Goal: Task Accomplishment & Management: Complete application form

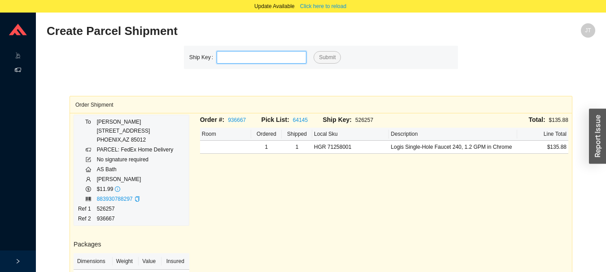
click at [245, 58] on input "tel" at bounding box center [262, 57] width 90 height 13
type input "526284"
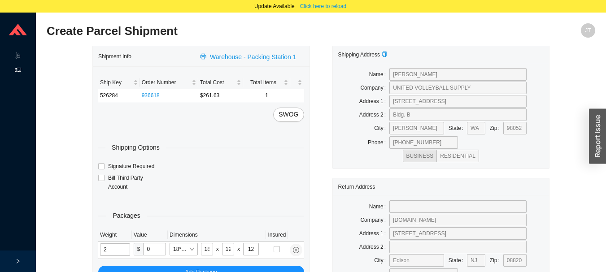
type input "11"
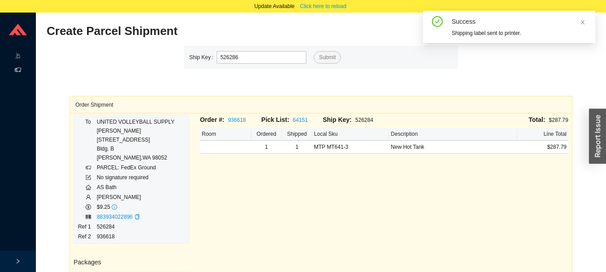
type input "526286"
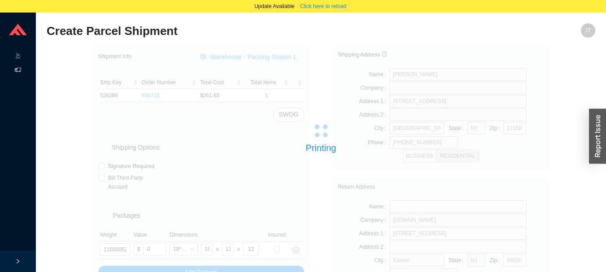
type input "526285"
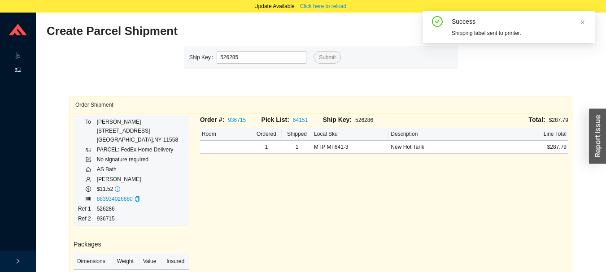
type input "526285"
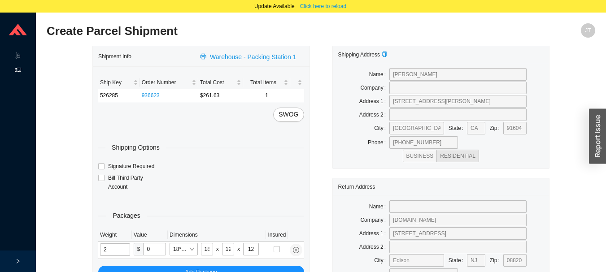
type input "11"
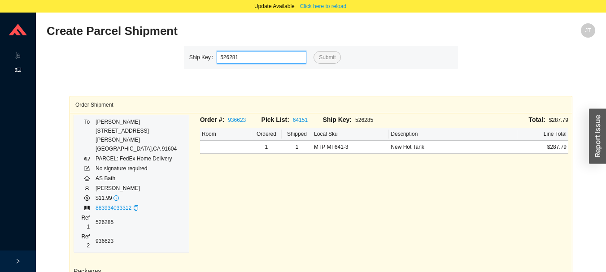
type input "526281"
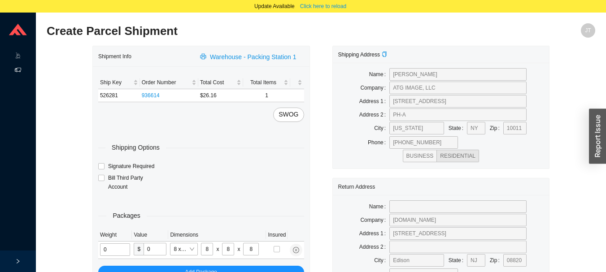
type input "2"
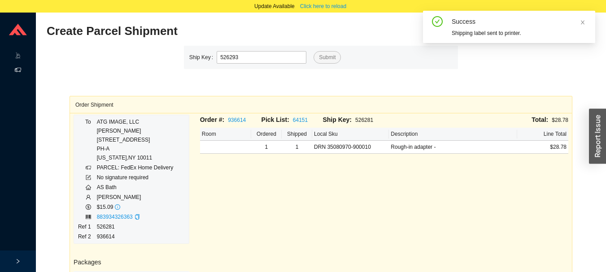
type input "526293"
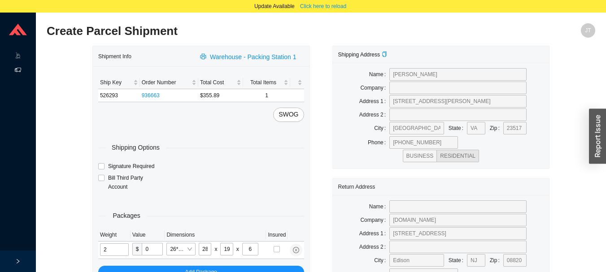
type input "7"
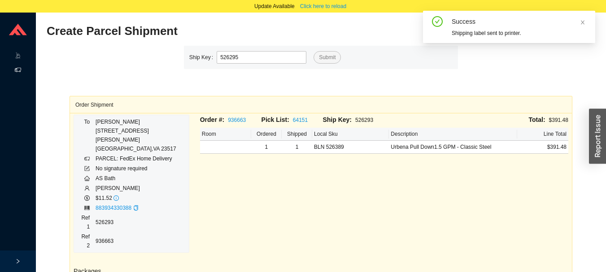
type input "526295"
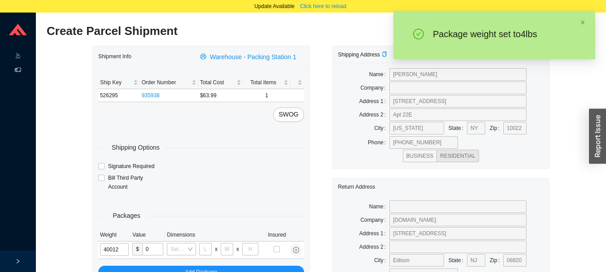
type input "4"
type input "18"
type input "12"
type input "6"
type input "4"
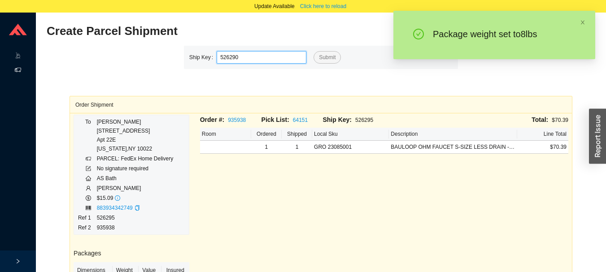
type input "526290"
click at [314, 51] on button "Submit" at bounding box center [327, 57] width 27 height 13
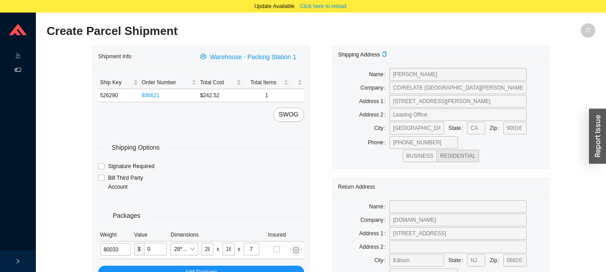
type input "8"
type input "24"
type input "14"
type input "4"
type input "8"
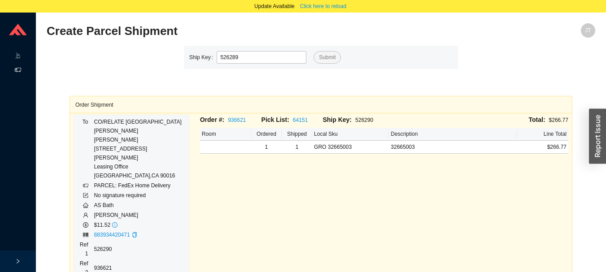
type input "526289"
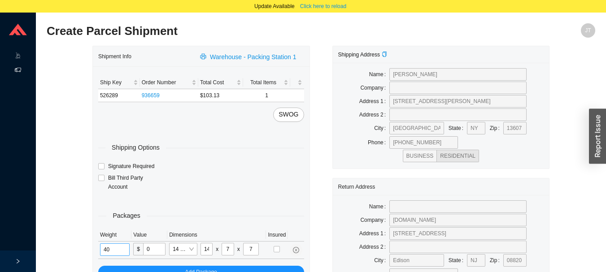
click at [113, 252] on input "40" at bounding box center [115, 250] width 30 height 13
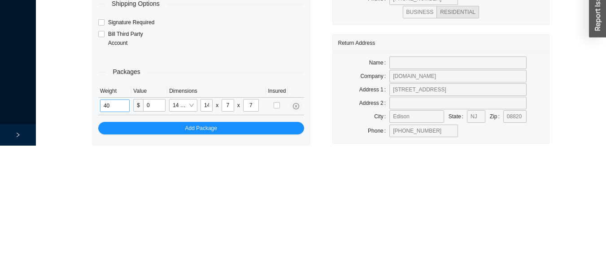
scroll to position [50, 0]
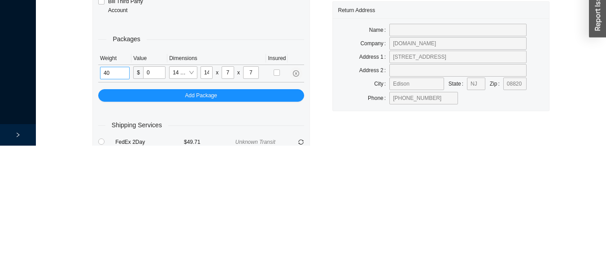
type input "4"
type input "3"
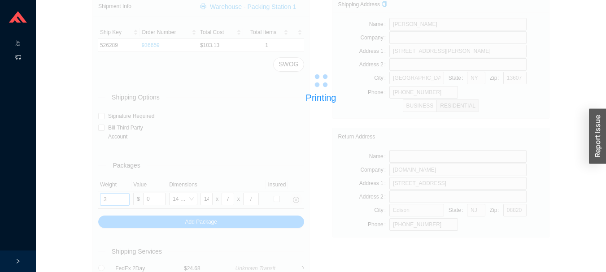
scroll to position [13, 0]
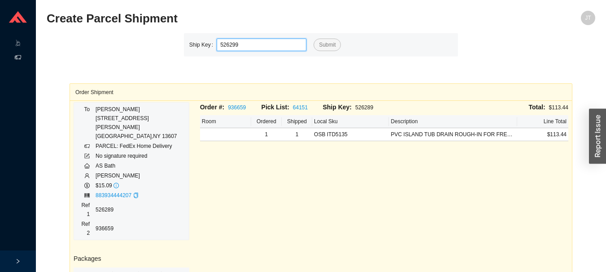
type input "526299"
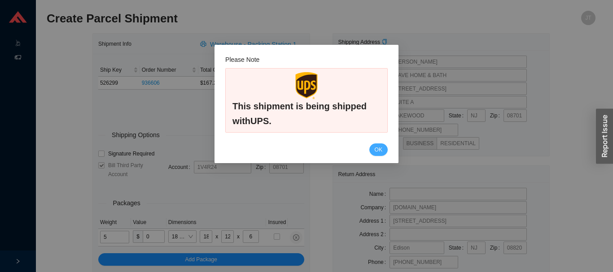
click at [380, 146] on span "OK" at bounding box center [379, 149] width 8 height 9
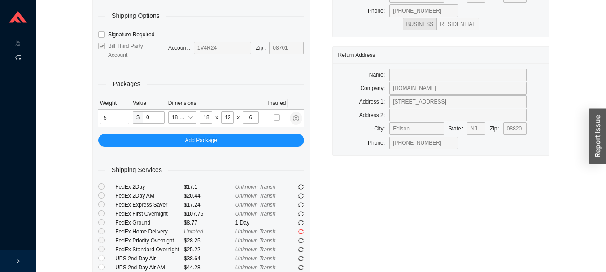
scroll to position [215, 0]
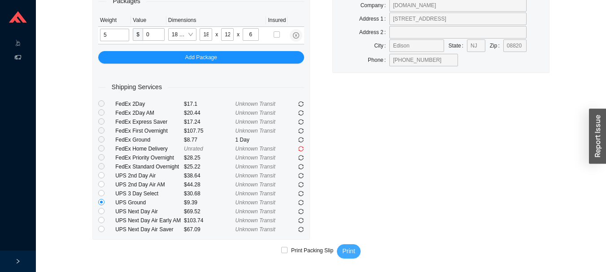
click at [342, 246] on button "Print" at bounding box center [349, 251] width 24 height 14
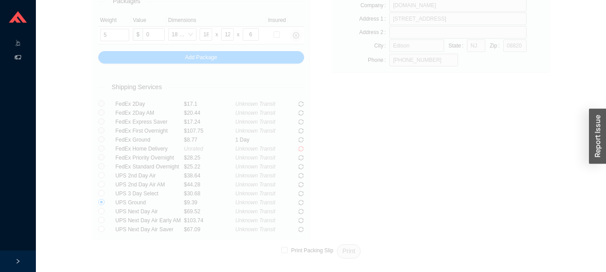
scroll to position [13, 0]
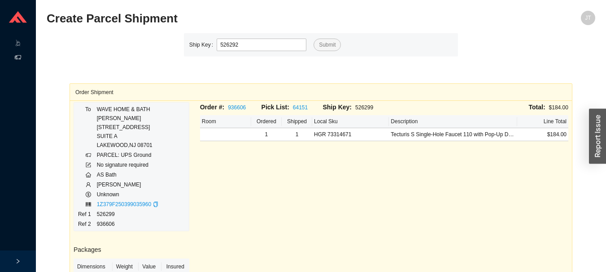
type input "526292"
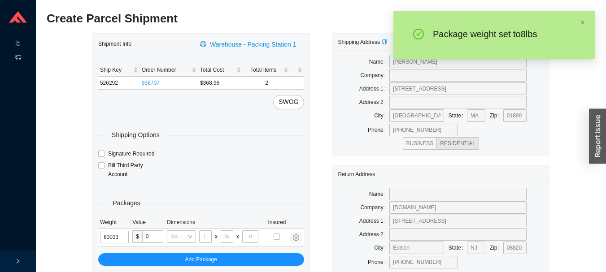
type input "8"
type input "24"
type input "14"
type input "4"
type input "8"
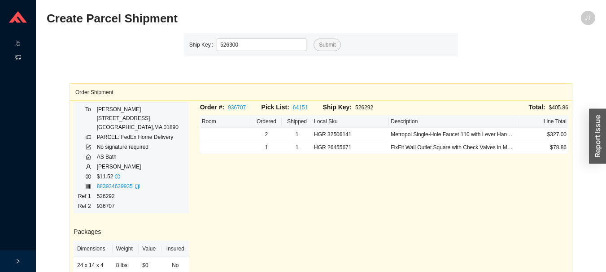
type input "526300"
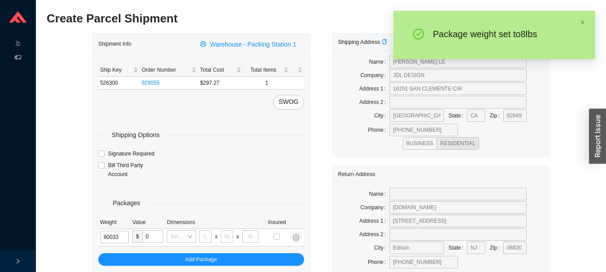
type input "8"
type input "24"
type input "14"
type input "4"
type input "8"
